Goal: Information Seeking & Learning: Learn about a topic

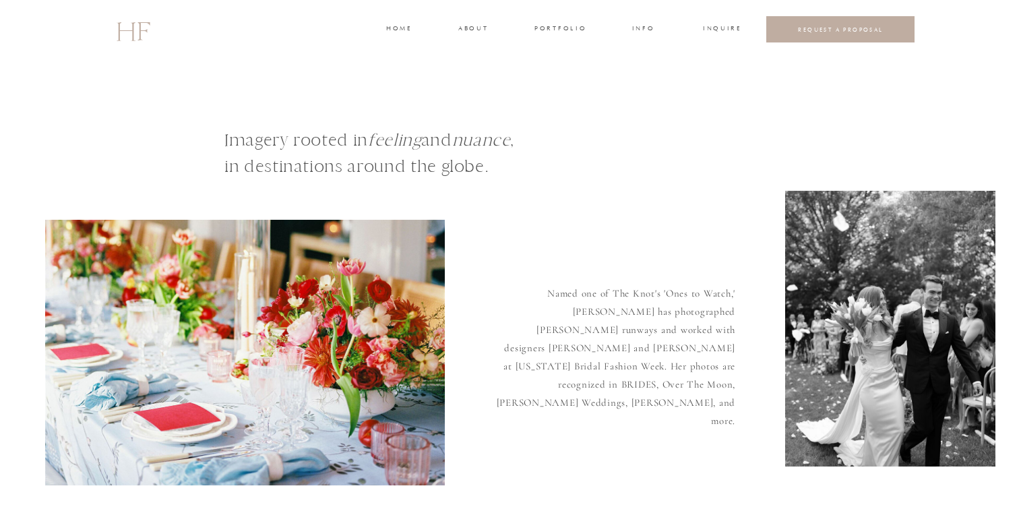
click at [635, 33] on h3 "INFO" at bounding box center [643, 30] width 25 height 12
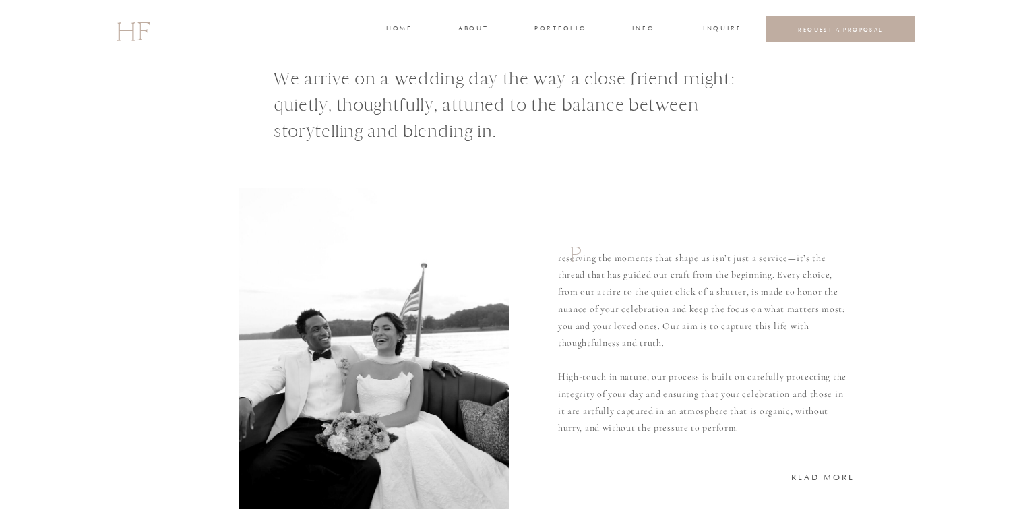
scroll to position [36, 0]
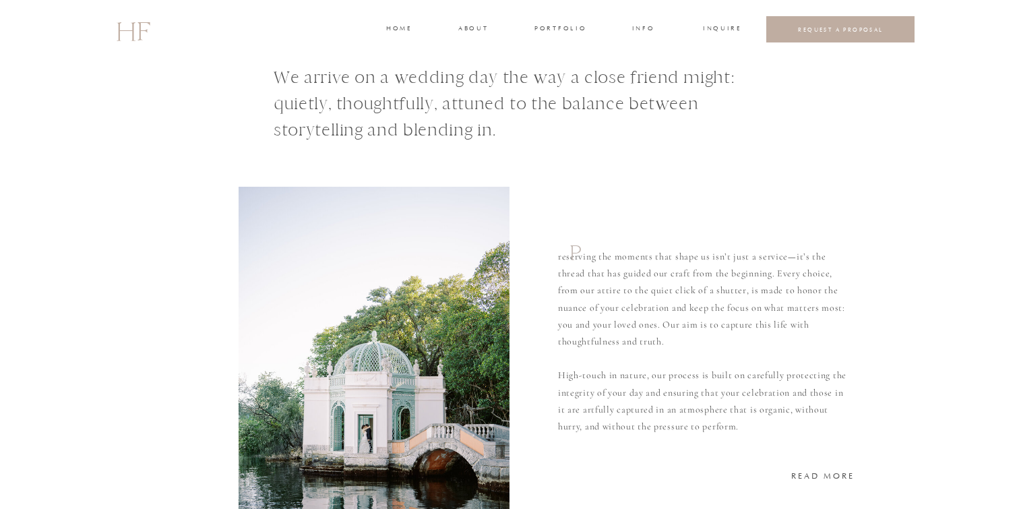
click at [391, 77] on h1 "We arrive on a wedding day the way a close friend might: quietly, thoughtfully,…" at bounding box center [525, 106] width 502 height 84
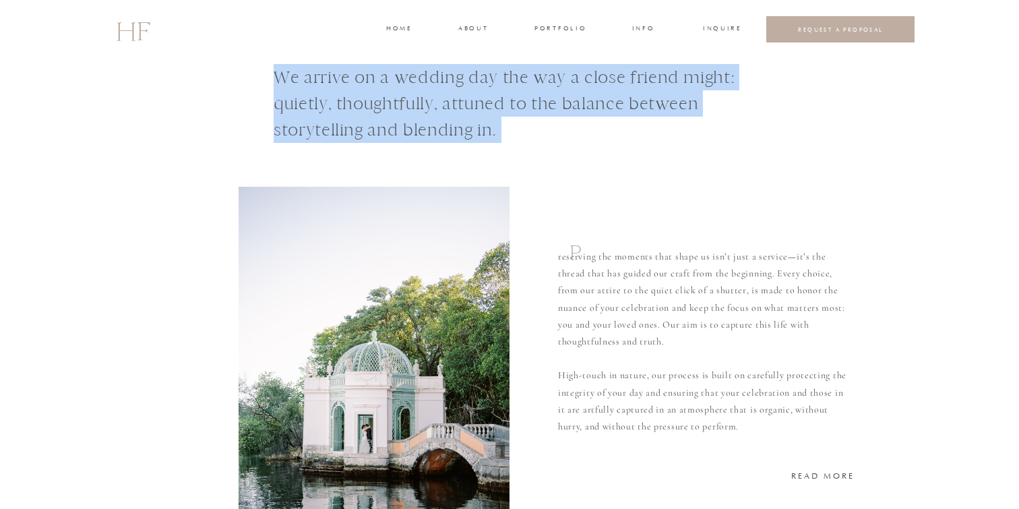
click at [391, 77] on h1 "We arrive on a wedding day the way a close friend might: quietly, thoughtfully,…" at bounding box center [525, 106] width 502 height 84
copy h1 "We arrive on a wedding day the way a close friend might: quietly, thoughtfully,…"
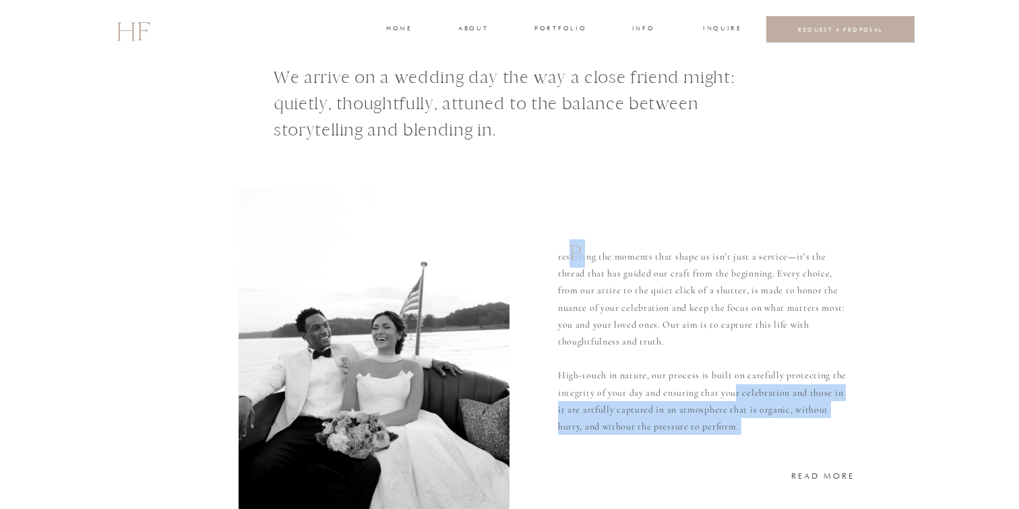
drag, startPoint x: 581, startPoint y: 255, endPoint x: 732, endPoint y: 387, distance: 200.6
click at [733, 387] on div "reserving the moments that shape us isn’t just a service—it’s the thread that h…" at bounding box center [509, 297] width 809 height 550
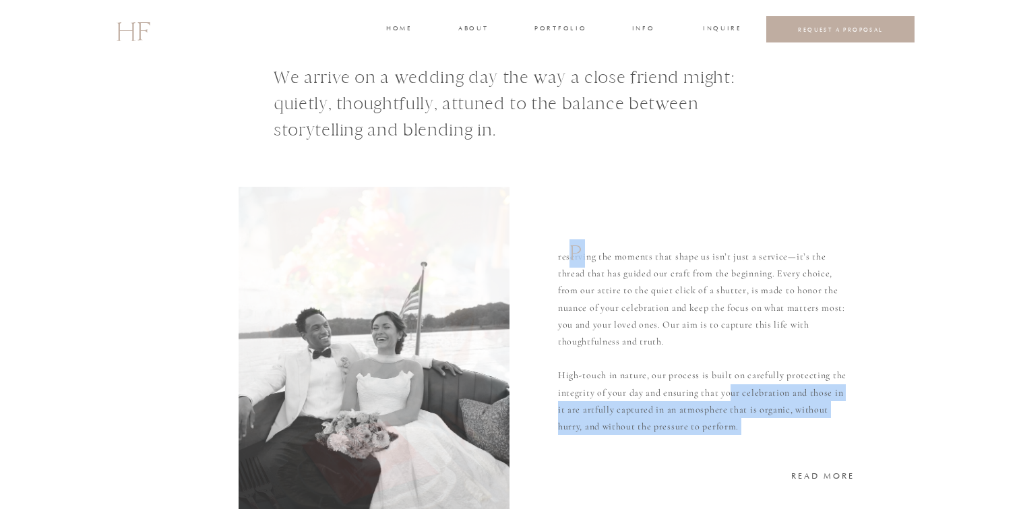
click at [732, 395] on p "reserving the moments that shape us isn’t just a service—it’s the thread that h…" at bounding box center [704, 341] width 293 height 186
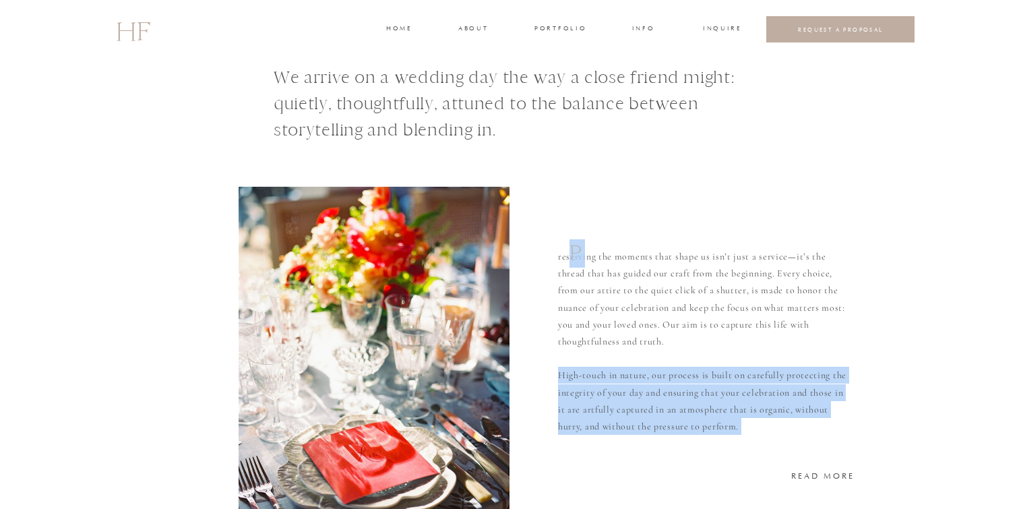
drag, startPoint x: 748, startPoint y: 433, endPoint x: 581, endPoint y: 257, distance: 242.1
click at [581, 257] on div "reserving the moments that shape us isn’t just a service—it’s the thread that h…" at bounding box center [509, 297] width 809 height 550
click at [581, 257] on h1 "P" at bounding box center [579, 257] width 20 height 36
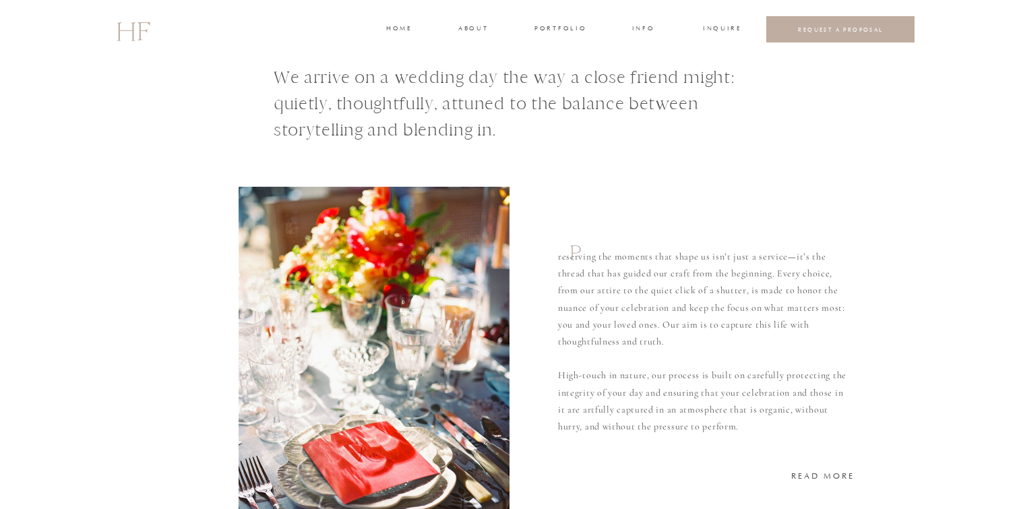
click at [581, 257] on h1 "P" at bounding box center [579, 257] width 20 height 36
click at [593, 260] on p "reserving the moments that shape us isn’t just a service—it’s the thread that h…" at bounding box center [704, 341] width 293 height 186
click at [594, 260] on p "reserving the moments that shape us isn’t just a service—it’s the thread that h…" at bounding box center [704, 341] width 293 height 186
click at [635, 292] on p "reserving the moments that shape us isn’t just a service—it’s the thread that h…" at bounding box center [704, 341] width 293 height 186
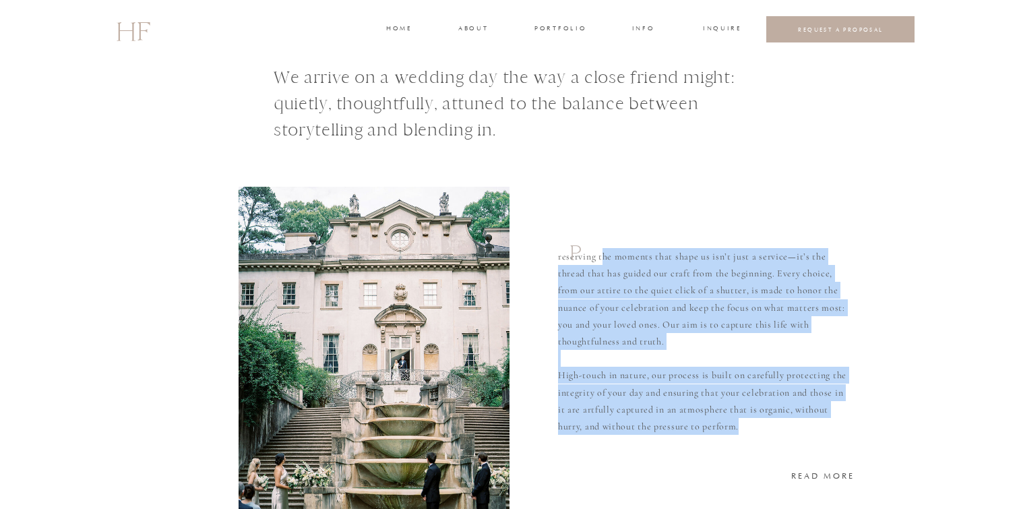
drag, startPoint x: 740, startPoint y: 425, endPoint x: 591, endPoint y: 258, distance: 223.3
click at [591, 258] on p "reserving the moments that shape us isn’t just a service—it’s the thread that h…" at bounding box center [704, 341] width 293 height 186
copy p "erving the moments that shape us isn’t just a service—it’s the thread that has …"
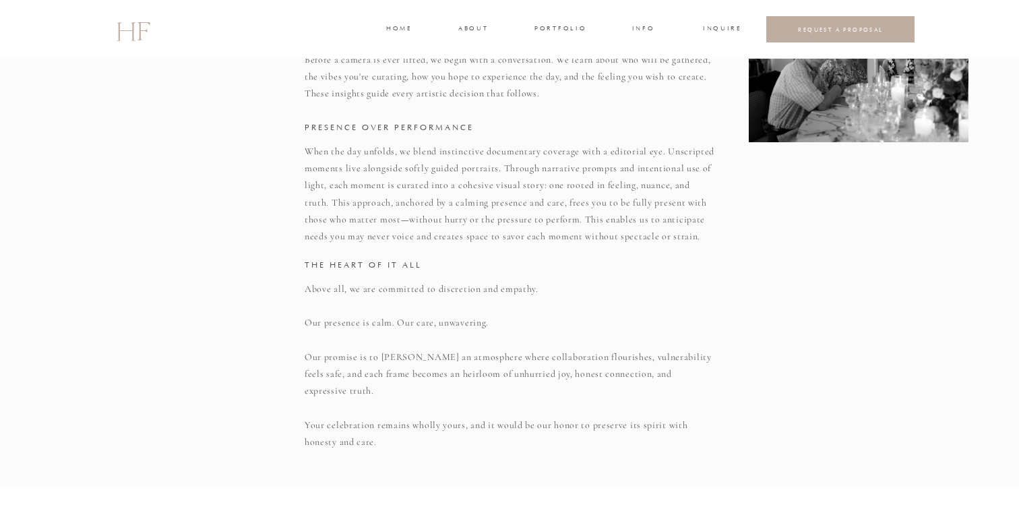
scroll to position [676, 0]
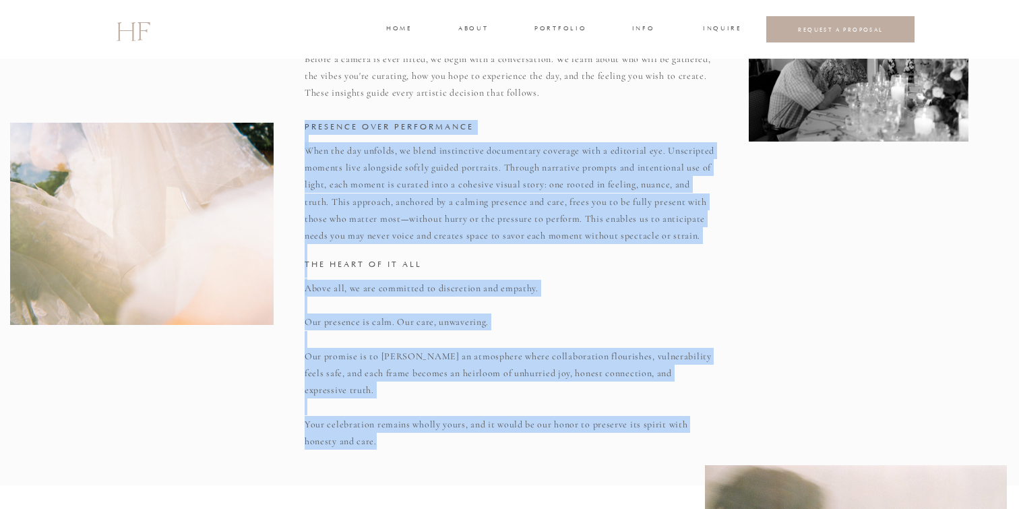
drag, startPoint x: 307, startPoint y: 151, endPoint x: 410, endPoint y: 426, distance: 293.9
click at [410, 426] on div "When the day unfolds, we blend instinctive documentary coverage with a editoria…" at bounding box center [509, 209] width 809 height 553
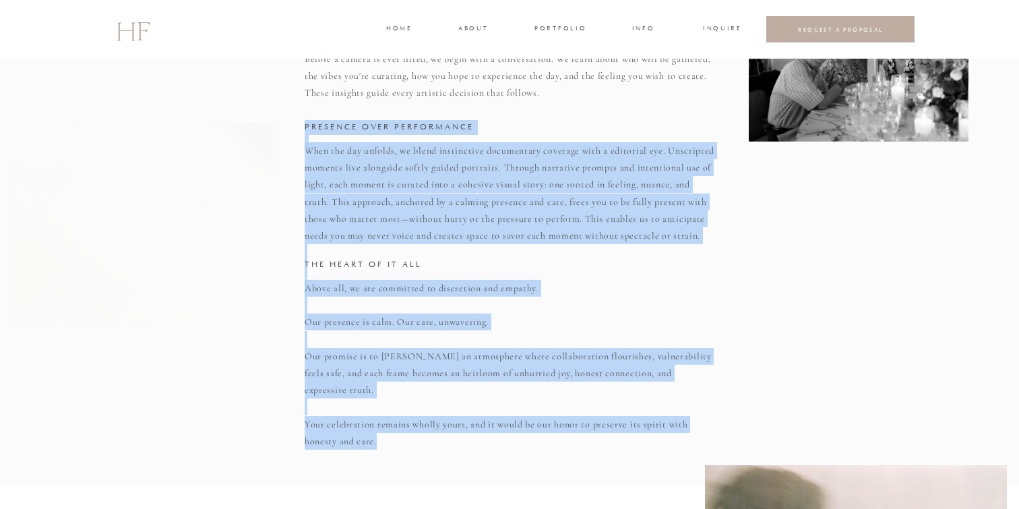
copy div "When the day unfolds, we blend instinctive documentary coverage with a editoria…"
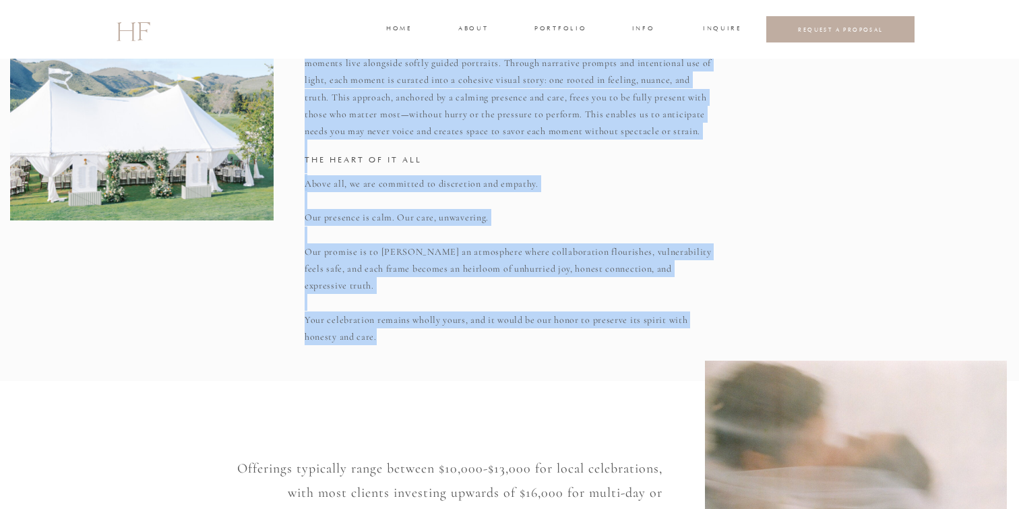
scroll to position [781, 0]
click at [495, 303] on p "Above all, we are committed to discretion and empathy. Our presence is calm. Ou…" at bounding box center [510, 251] width 410 height 152
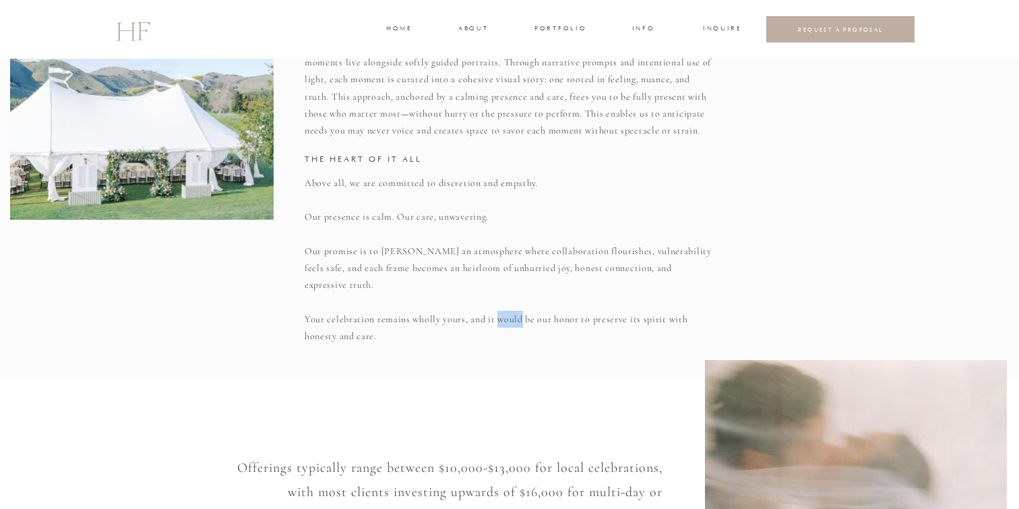
click at [495, 303] on p "Above all, we are committed to discretion and empathy. Our presence is calm. Ou…" at bounding box center [510, 251] width 410 height 152
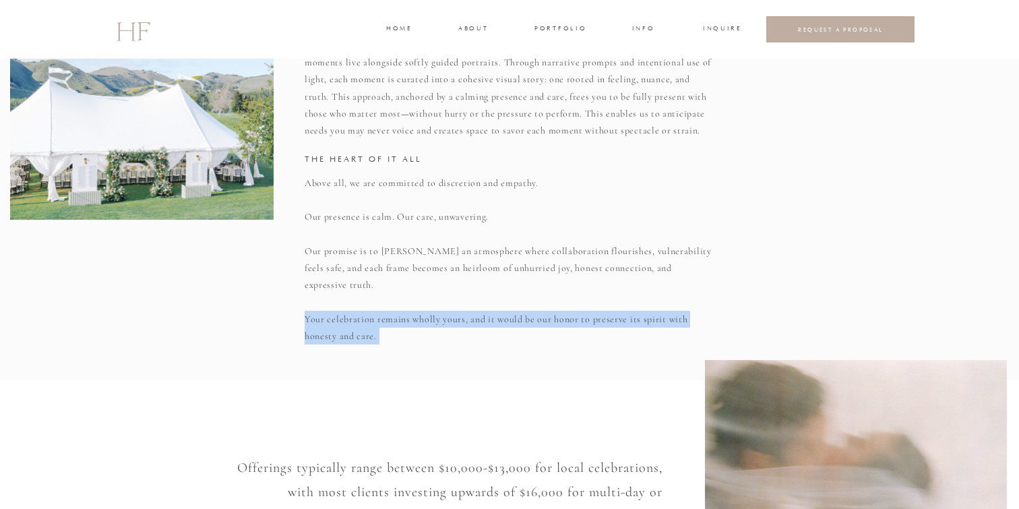
click at [495, 303] on p "Above all, we are committed to discretion and empathy. Our presence is calm. Ou…" at bounding box center [510, 251] width 410 height 152
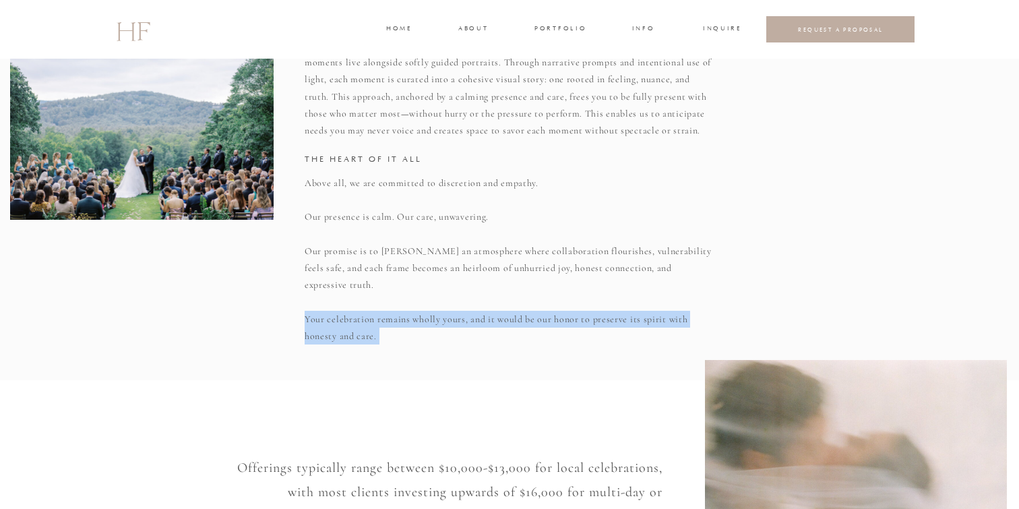
scroll to position [0, 0]
